Goal: Navigation & Orientation: Find specific page/section

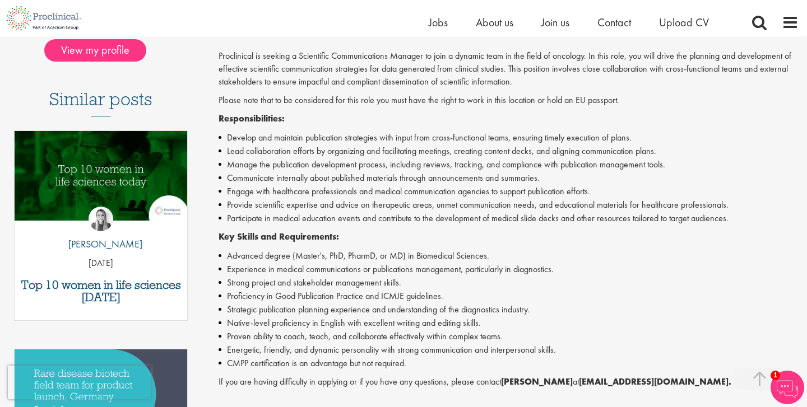
scroll to position [174, 0]
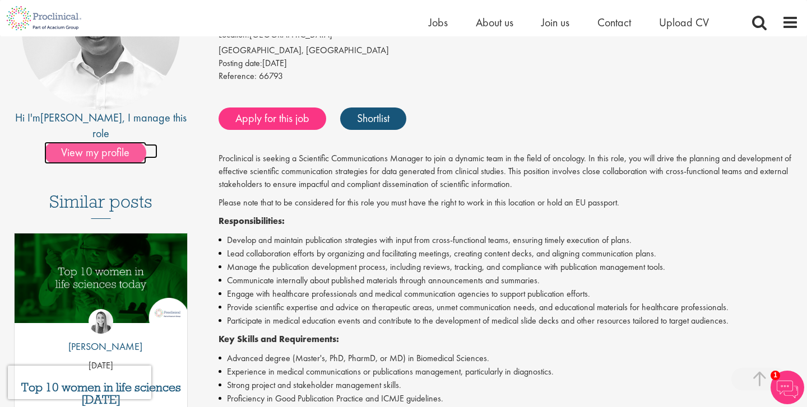
click at [85, 142] on span "View my profile" at bounding box center [95, 153] width 102 height 22
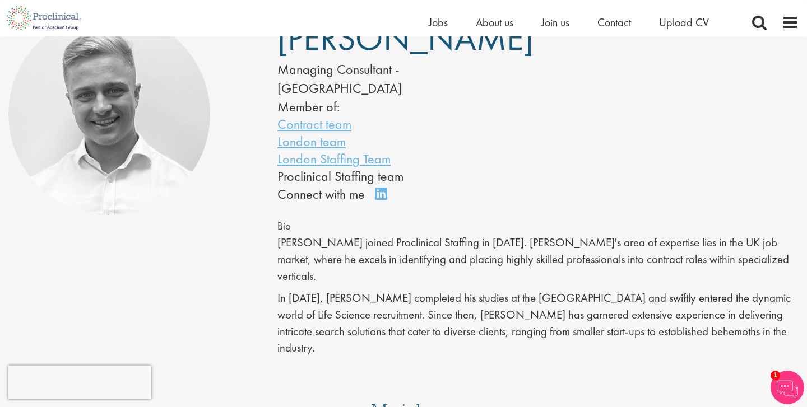
scroll to position [22, 0]
